Goal: Communication & Community: Answer question/provide support

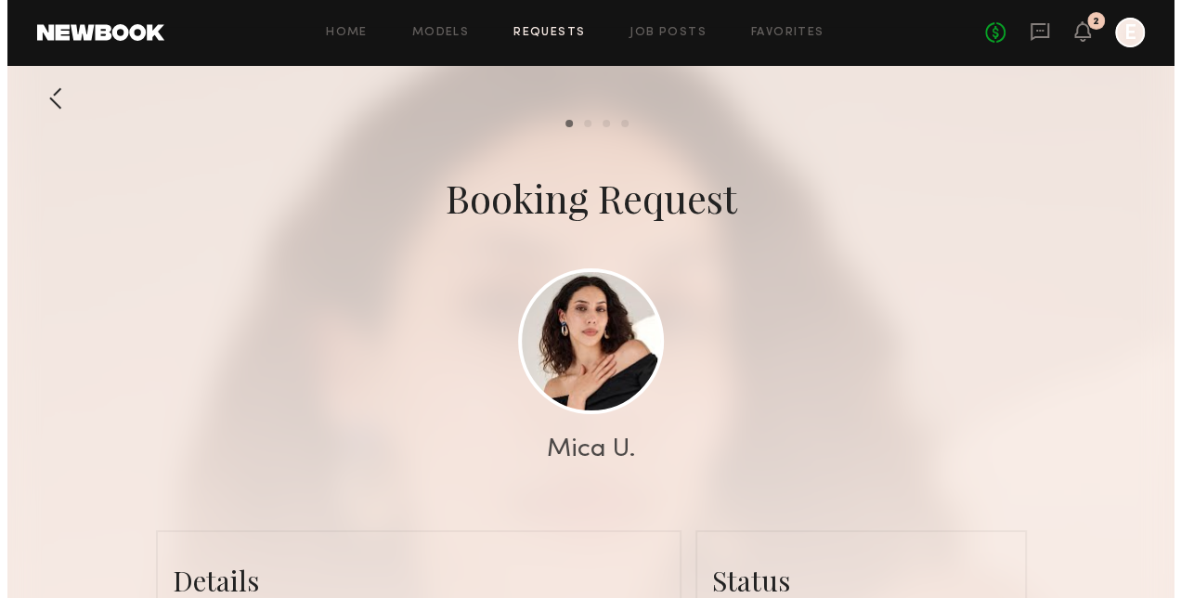
scroll to position [3389, 0]
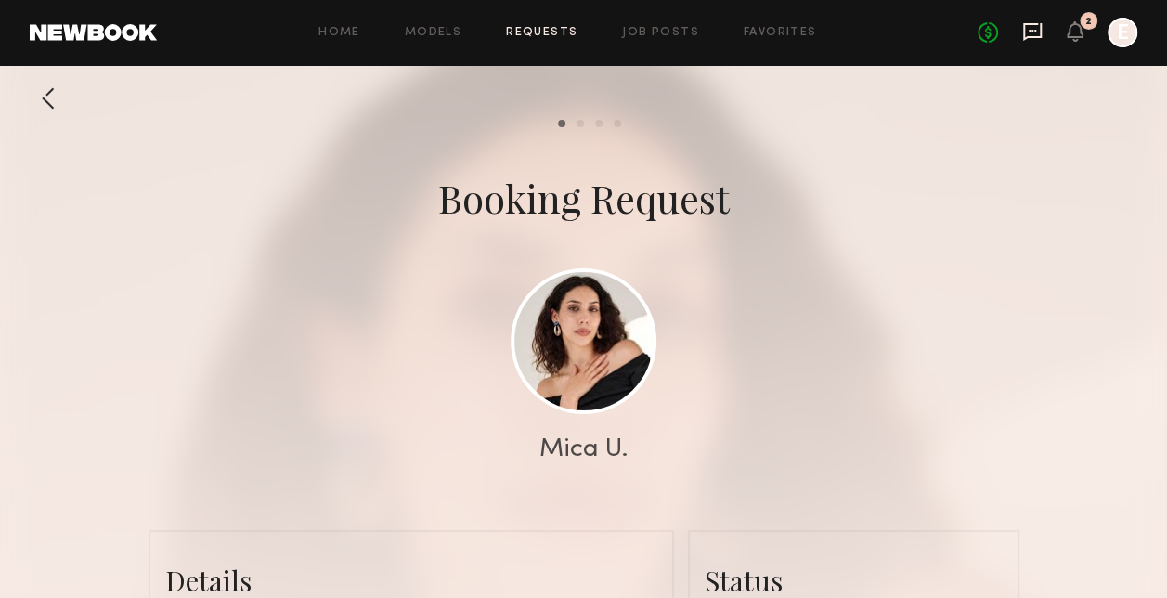
click at [1025, 33] on icon at bounding box center [1032, 31] width 20 height 20
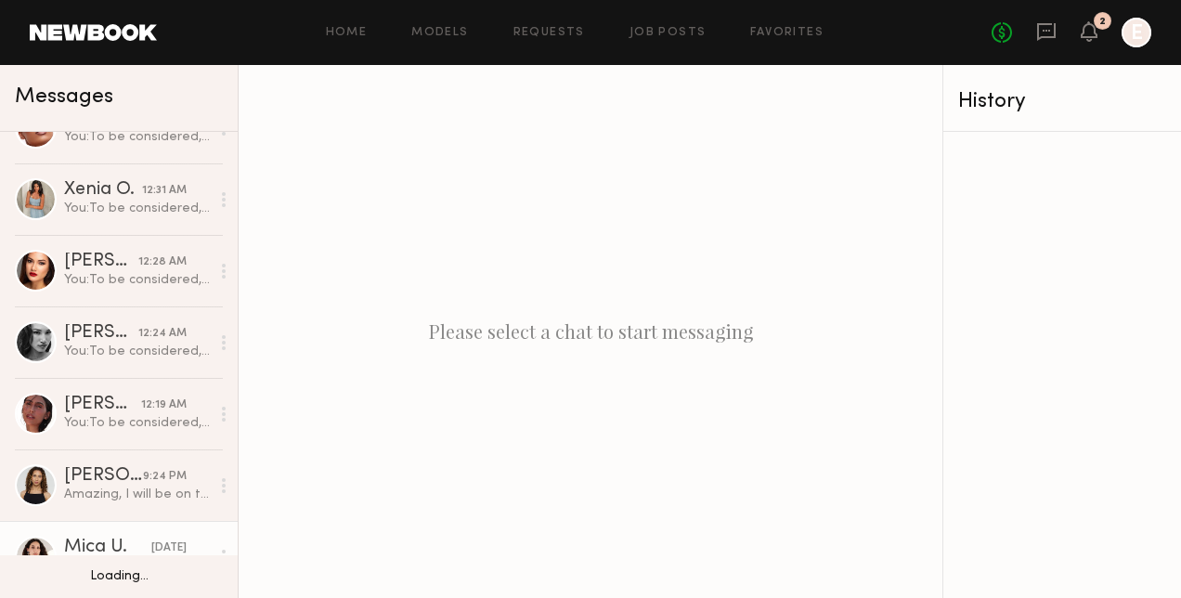
scroll to position [665, 0]
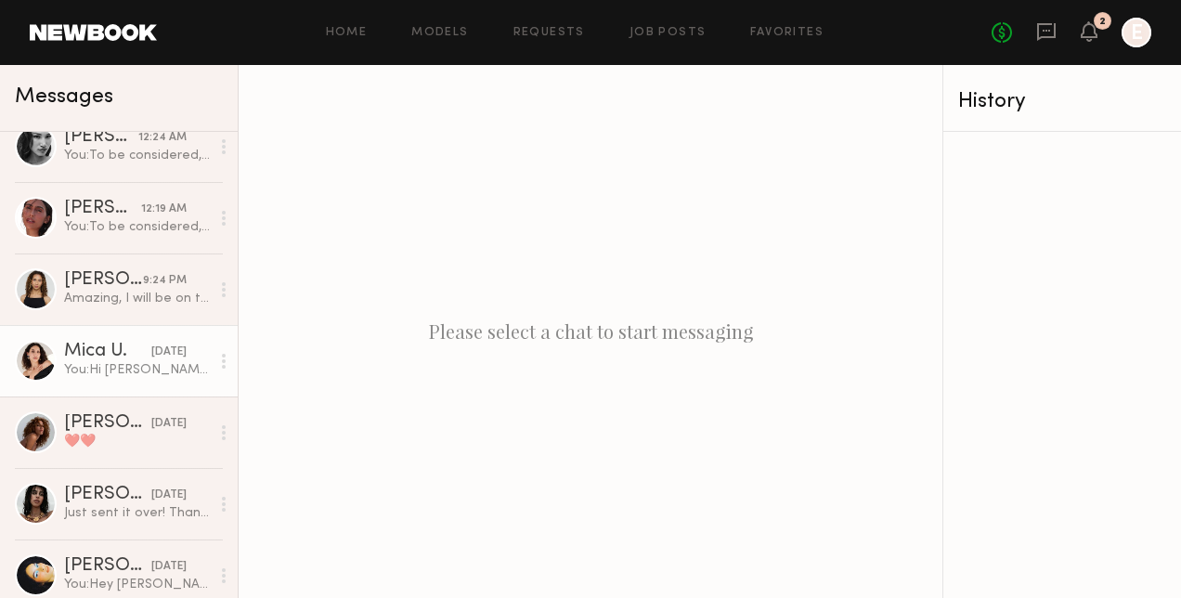
click at [123, 375] on div "You: Hi Mica, we are moving forward with you as a hair model on 9/11. Evanice w…" at bounding box center [137, 370] width 146 height 18
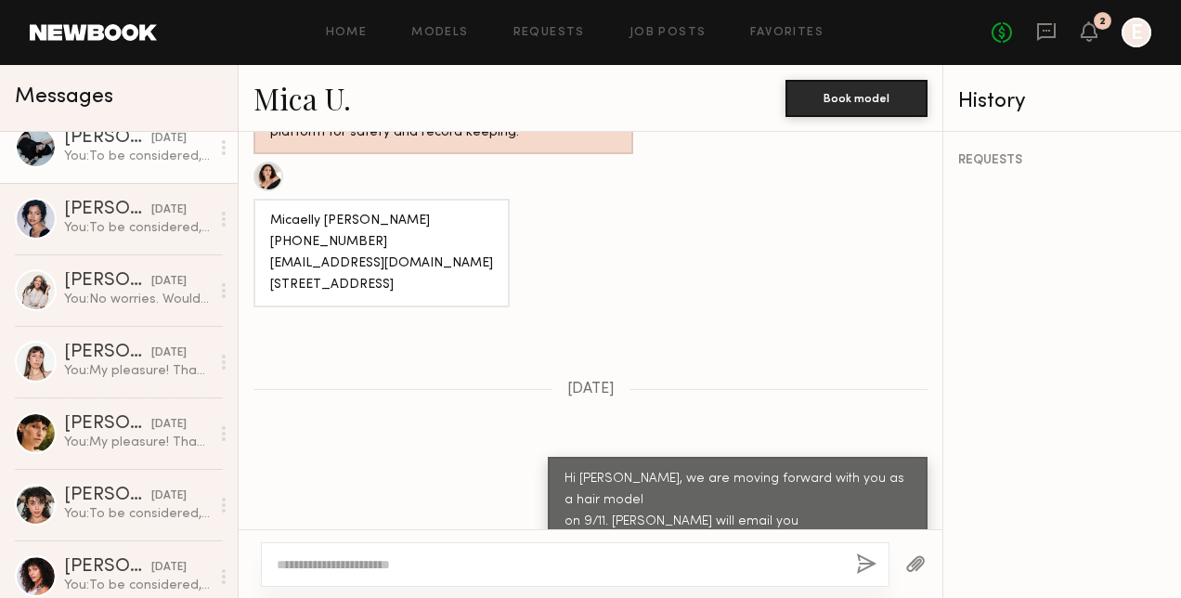
scroll to position [1407, 0]
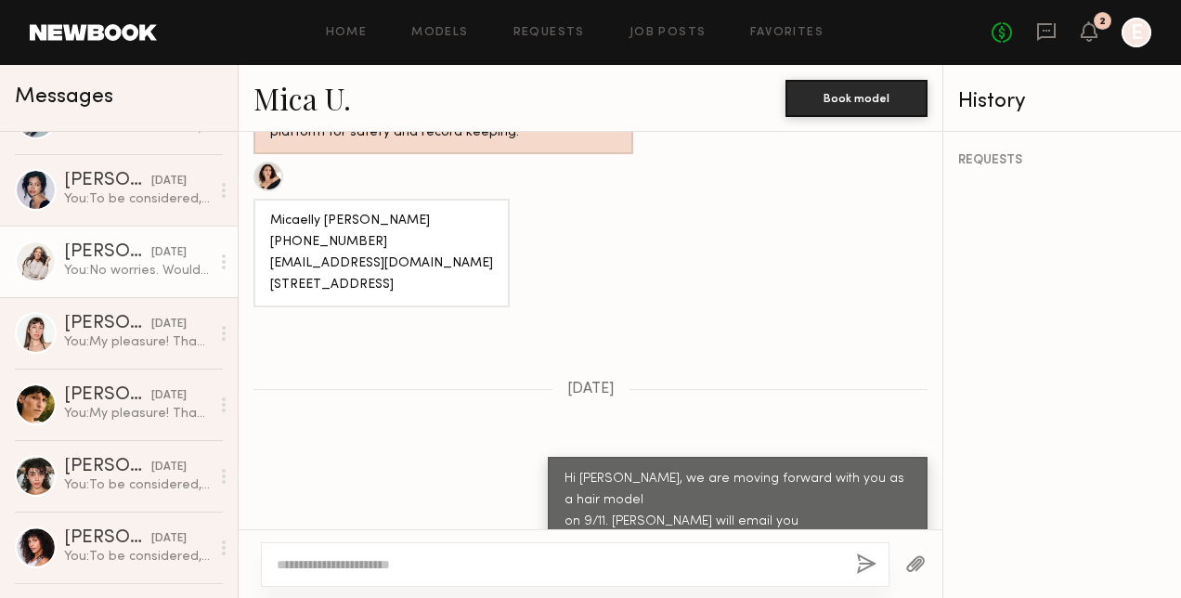
click at [120, 266] on div "You: No worries. Would you be able to do organic? 1 year usage? We are flexible!" at bounding box center [137, 271] width 146 height 18
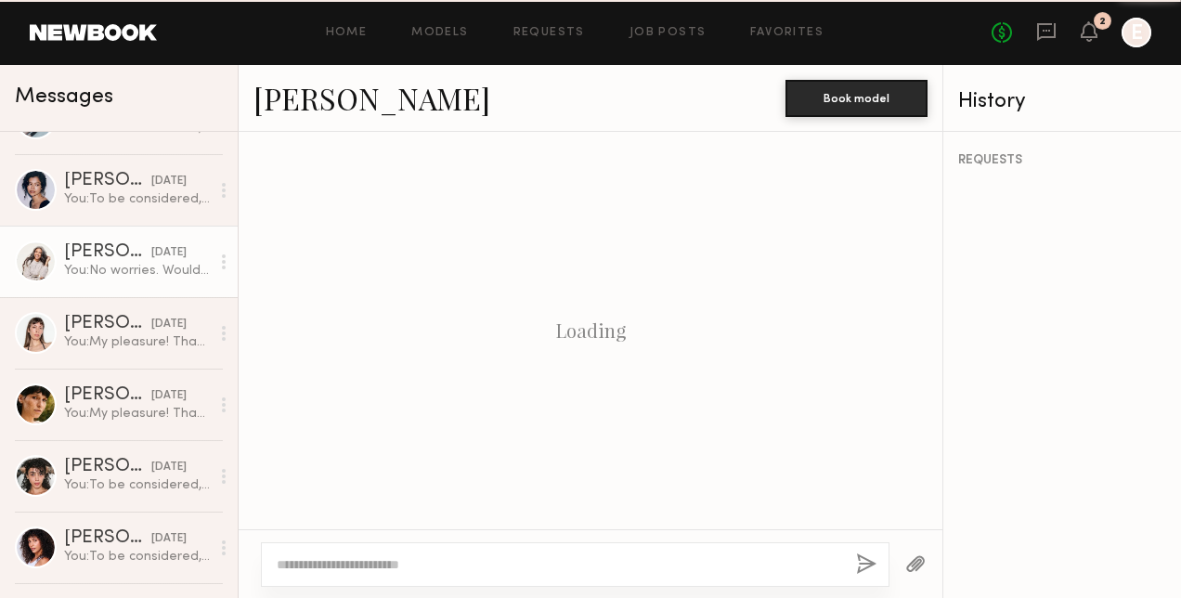
scroll to position [1149, 0]
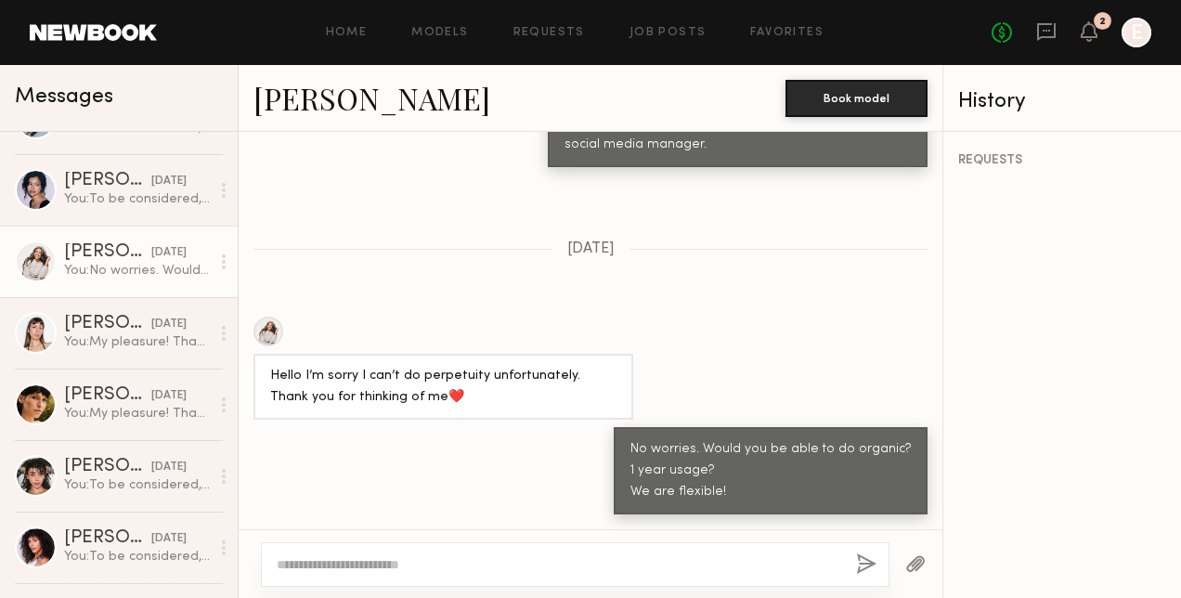
click at [433, 574] on textarea at bounding box center [559, 564] width 564 height 19
click at [535, 561] on textarea at bounding box center [559, 564] width 564 height 19
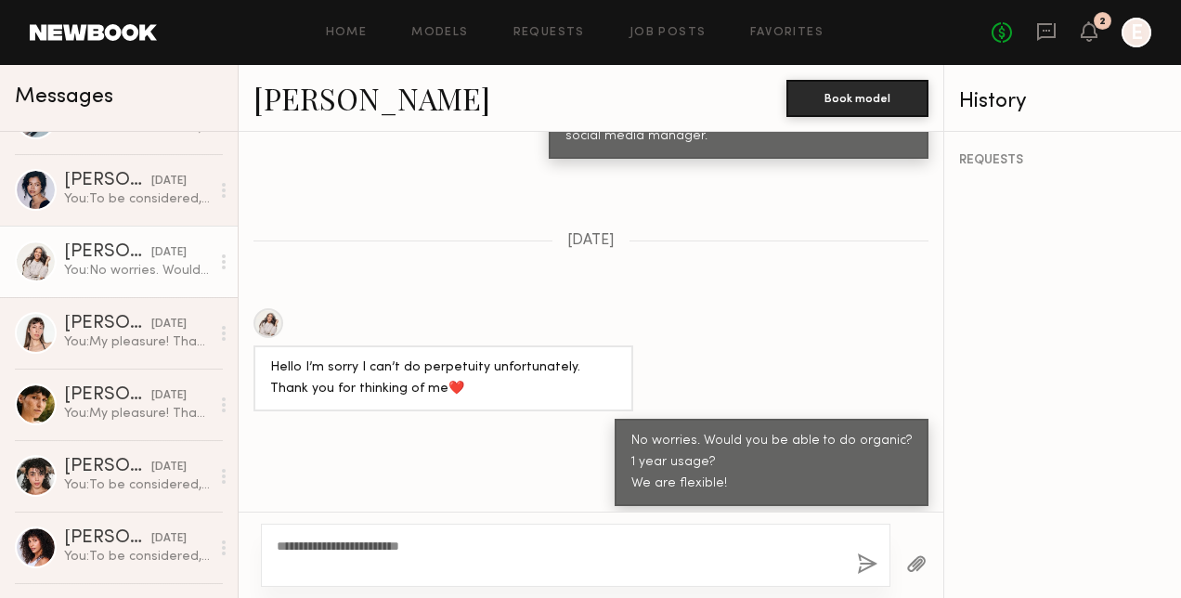
type textarea "**********"
click at [870, 558] on button "button" at bounding box center [867, 564] width 20 height 23
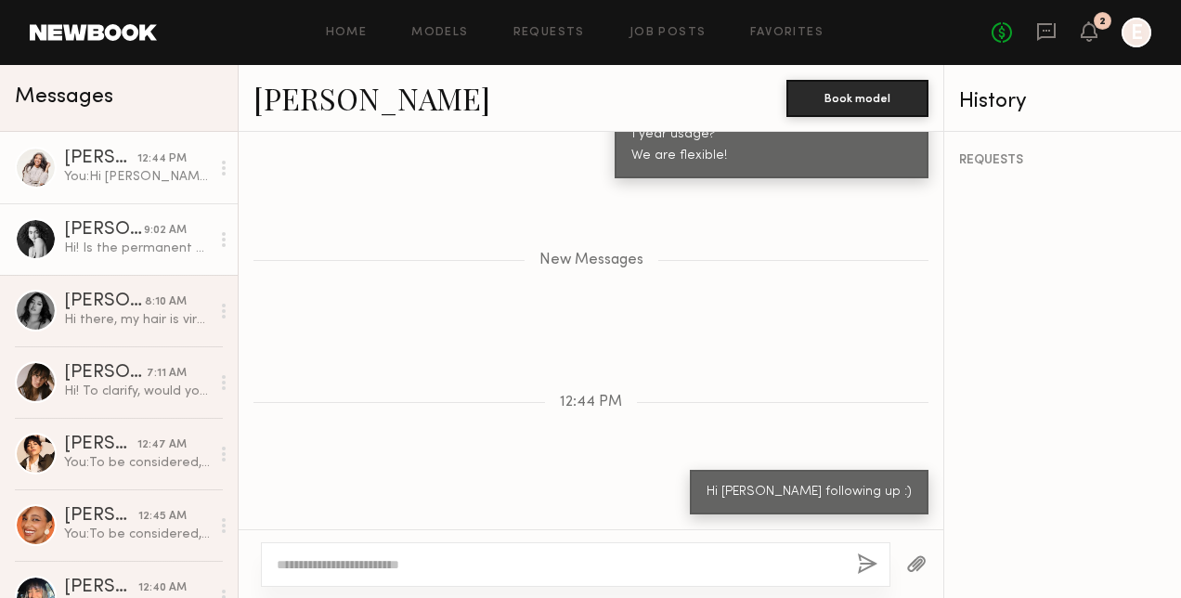
click at [156, 247] on div "Hi! Is the permanent dye?" at bounding box center [137, 248] width 146 height 18
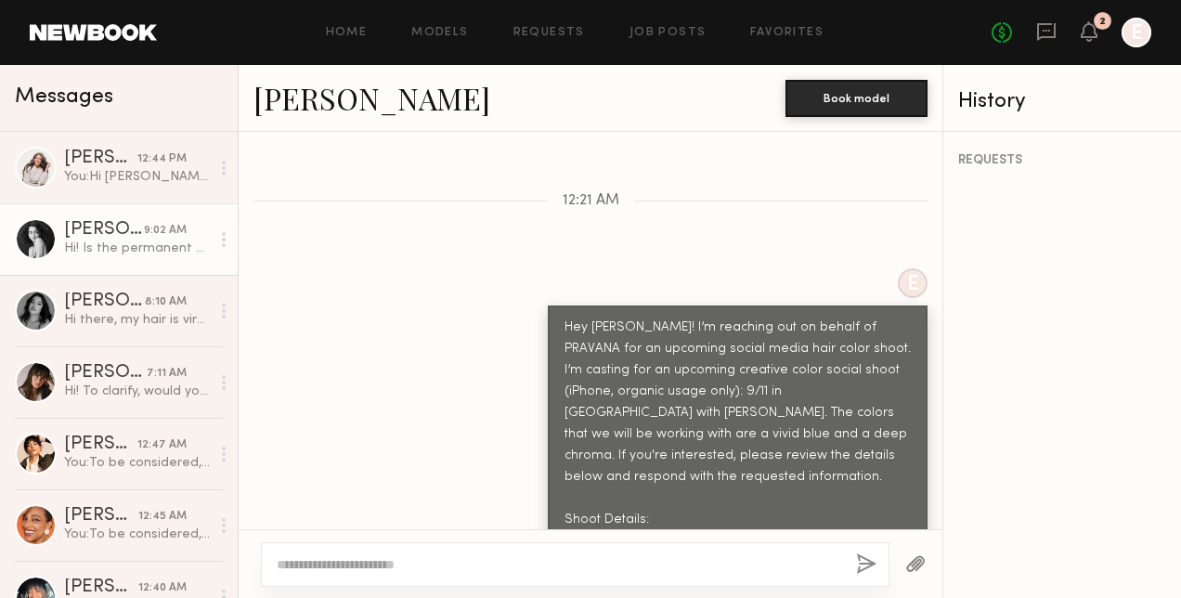
scroll to position [849, 0]
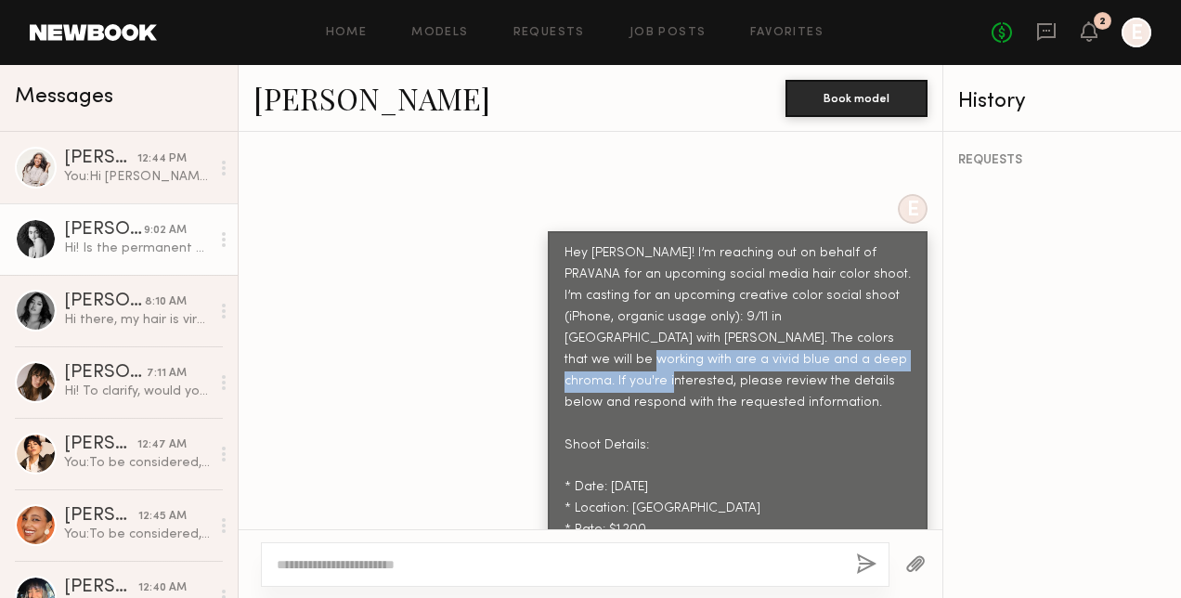
drag, startPoint x: 751, startPoint y: 295, endPoint x: 759, endPoint y: 316, distance: 22.1
click at [759, 316] on div "Hey Paige! I’m reaching out on behalf of PRAVANA for an upcoming social media h…" at bounding box center [737, 402] width 346 height 319
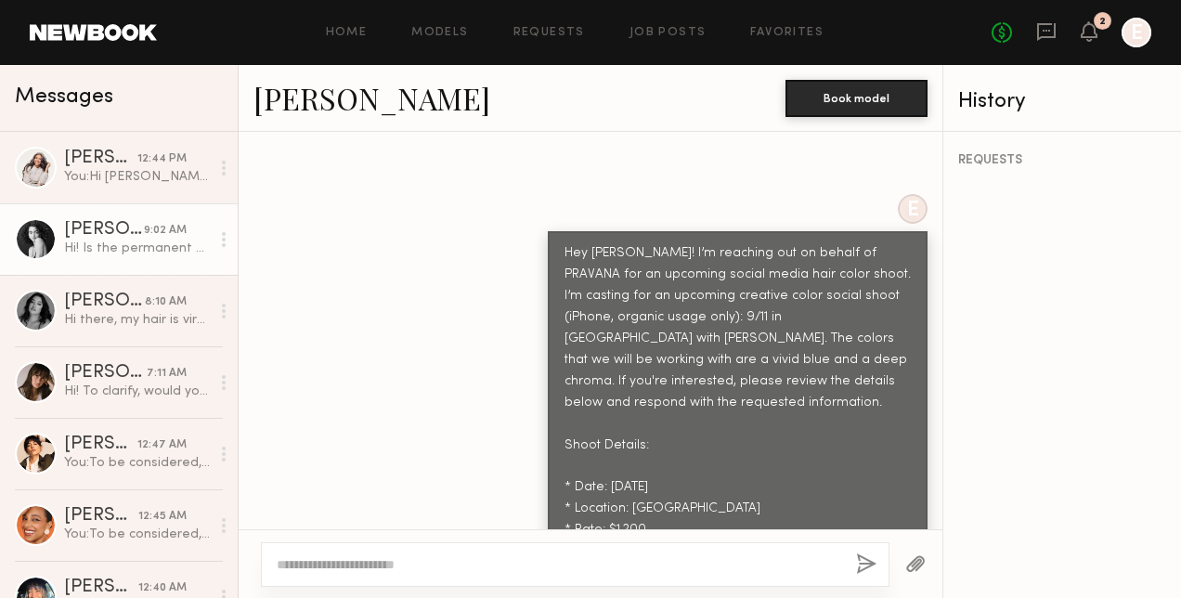
drag, startPoint x: 759, startPoint y: 316, endPoint x: 754, endPoint y: 342, distance: 27.5
click at [754, 342] on div "Hey Paige! I’m reaching out on behalf of PRAVANA for an upcoming social media h…" at bounding box center [737, 402] width 346 height 319
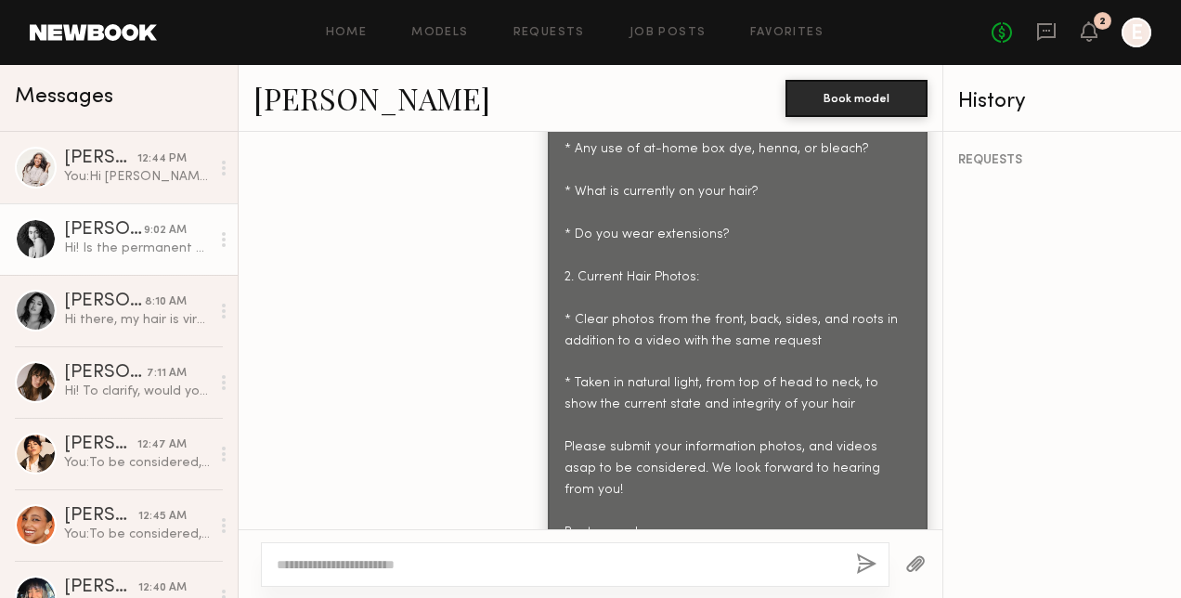
scroll to position [1499, 0]
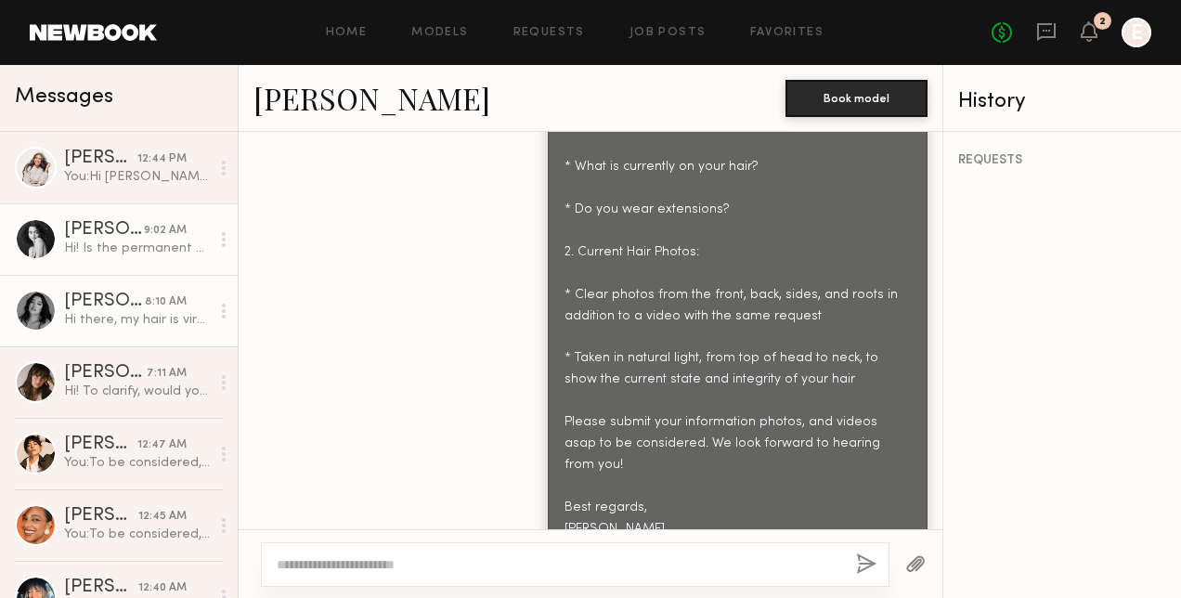
click at [117, 309] on div "Nicole S." at bounding box center [104, 301] width 81 height 19
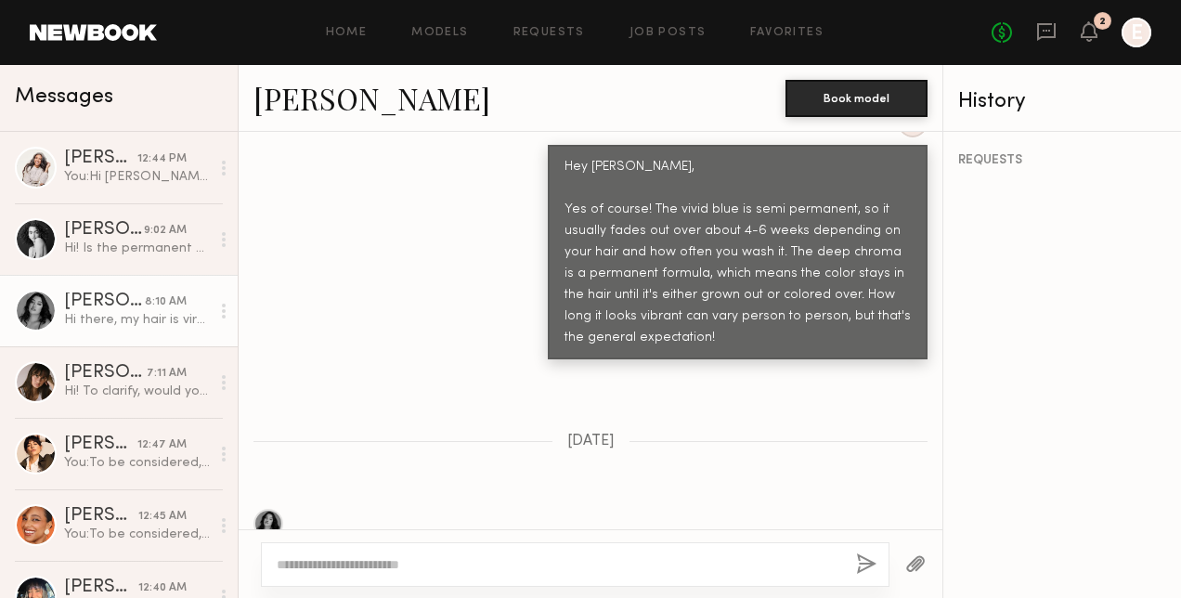
scroll to position [2115, 0]
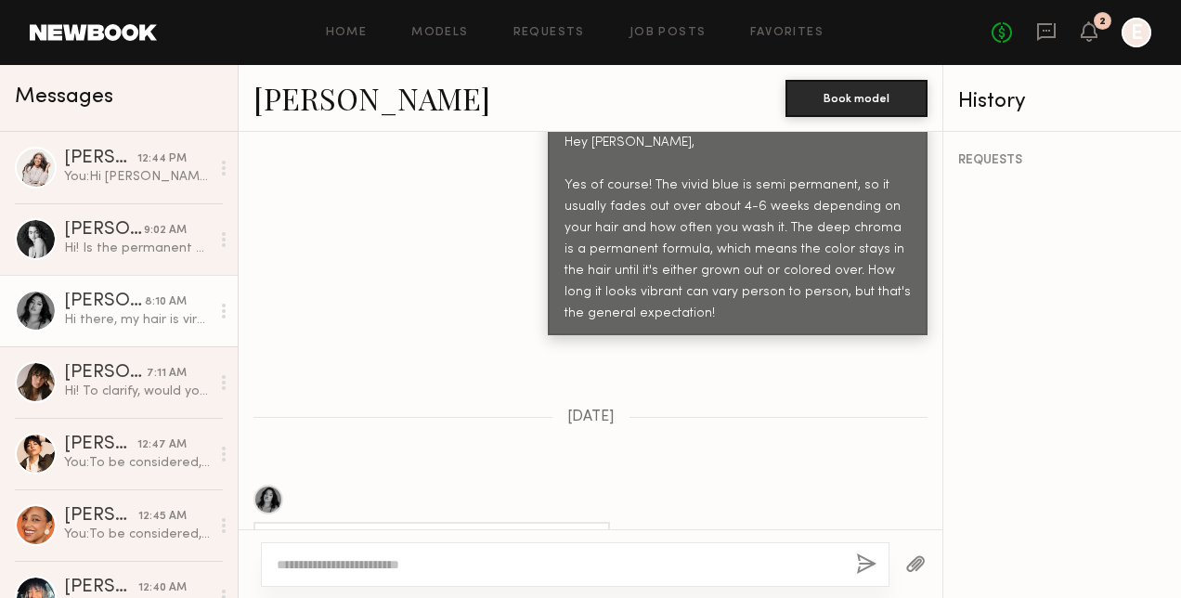
click at [316, 110] on link "Nicole S." at bounding box center [371, 98] width 237 height 40
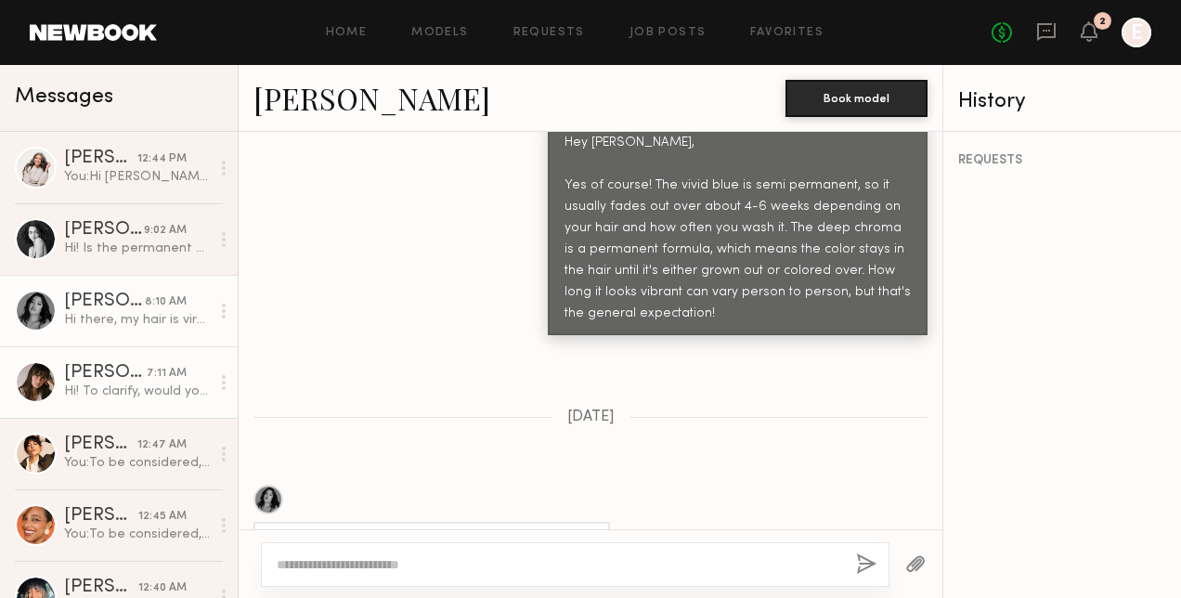
click at [120, 365] on div "Abby S." at bounding box center [105, 373] width 83 height 19
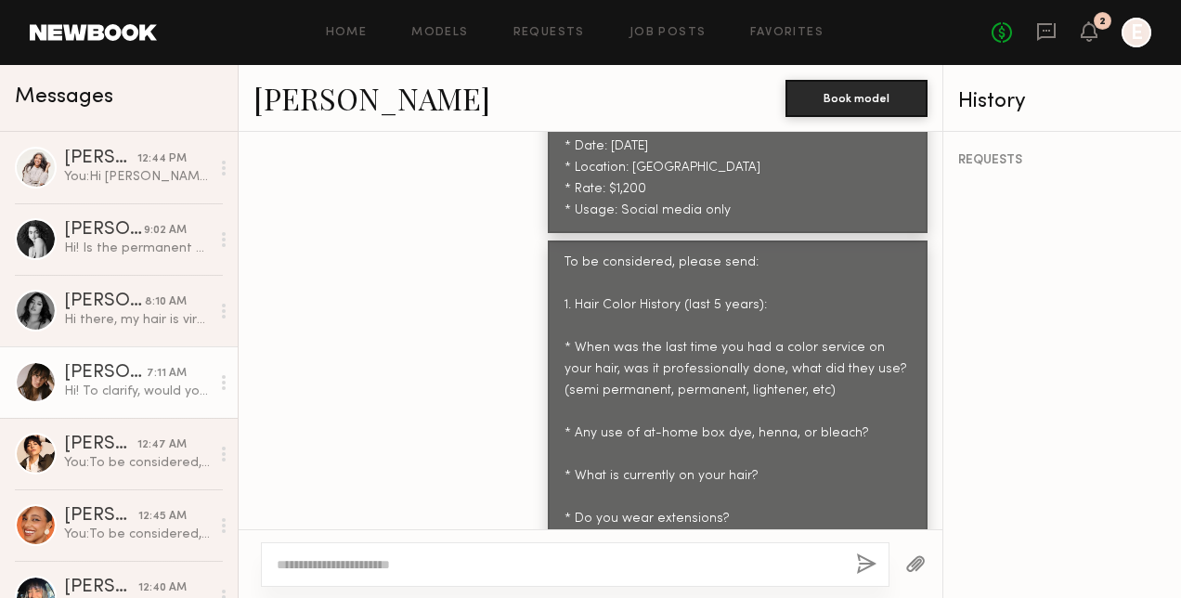
scroll to position [1335, 0]
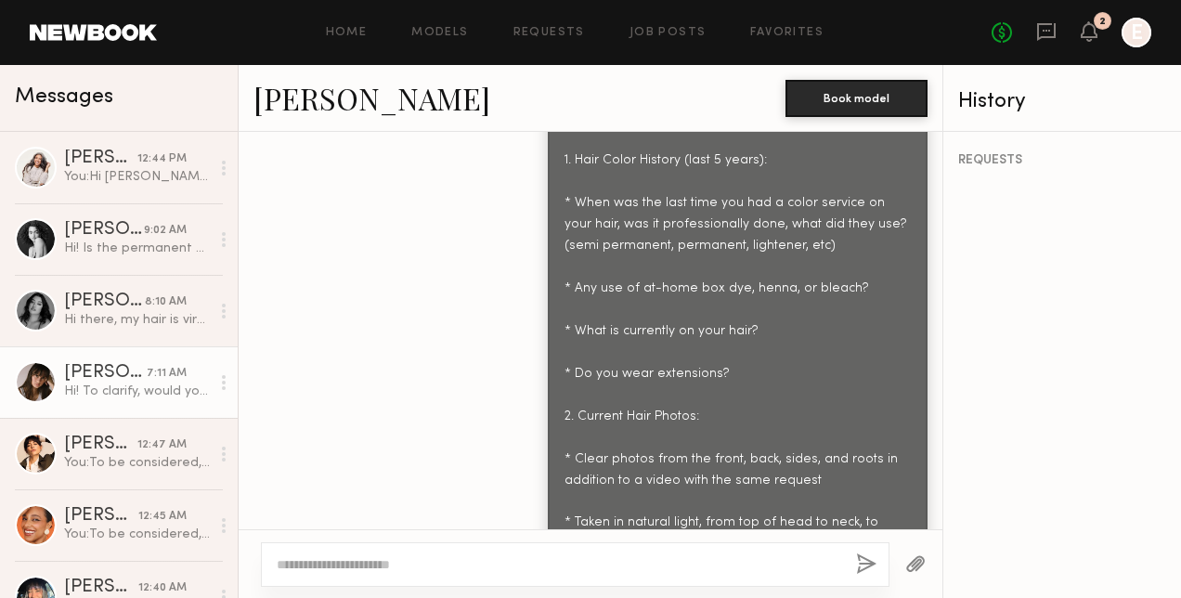
click at [305, 104] on link "Abby S." at bounding box center [371, 98] width 237 height 40
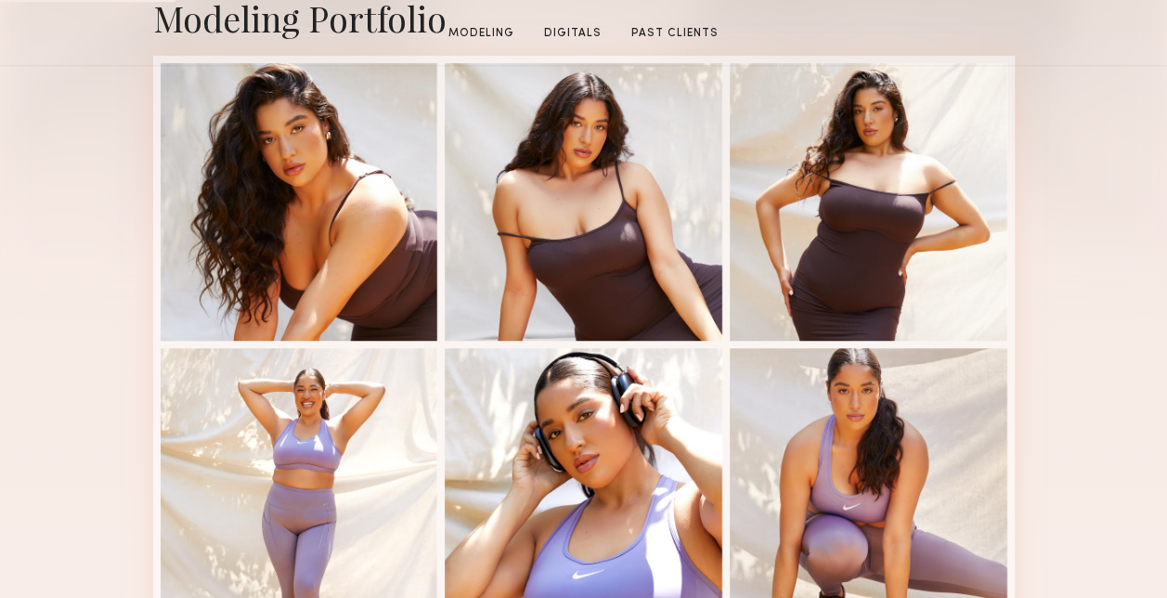
scroll to position [464, 0]
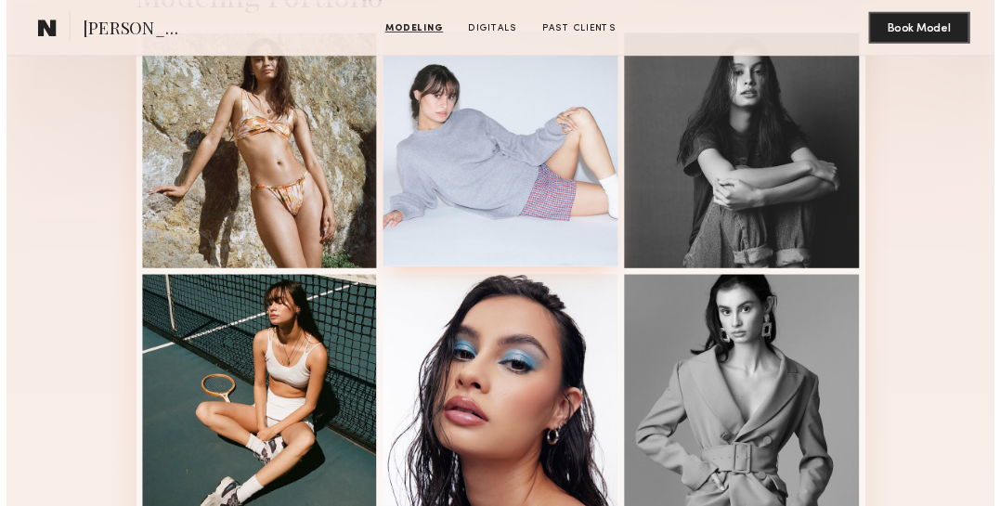
scroll to position [650, 0]
